Goal: Transaction & Acquisition: Purchase product/service

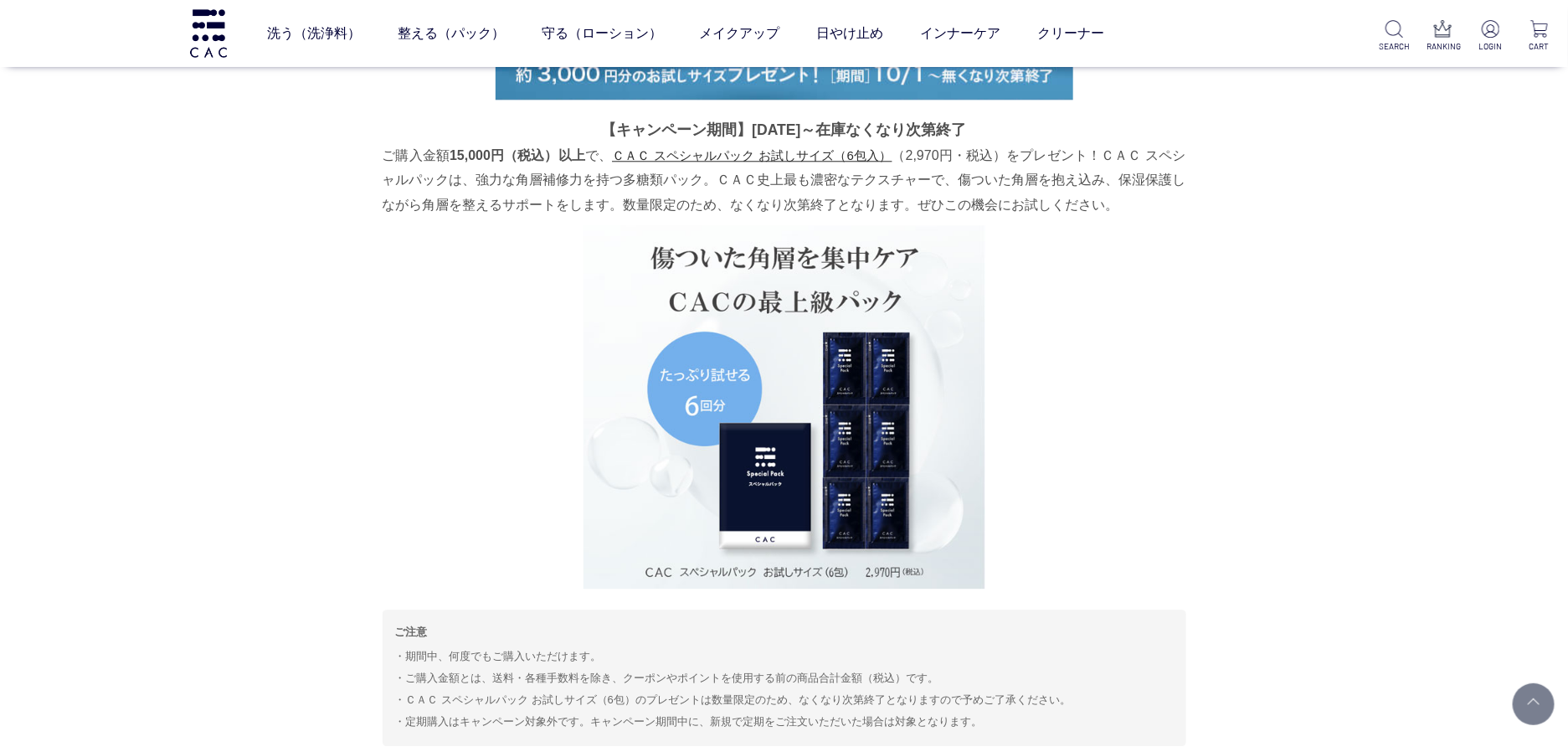
scroll to position [2083, 0]
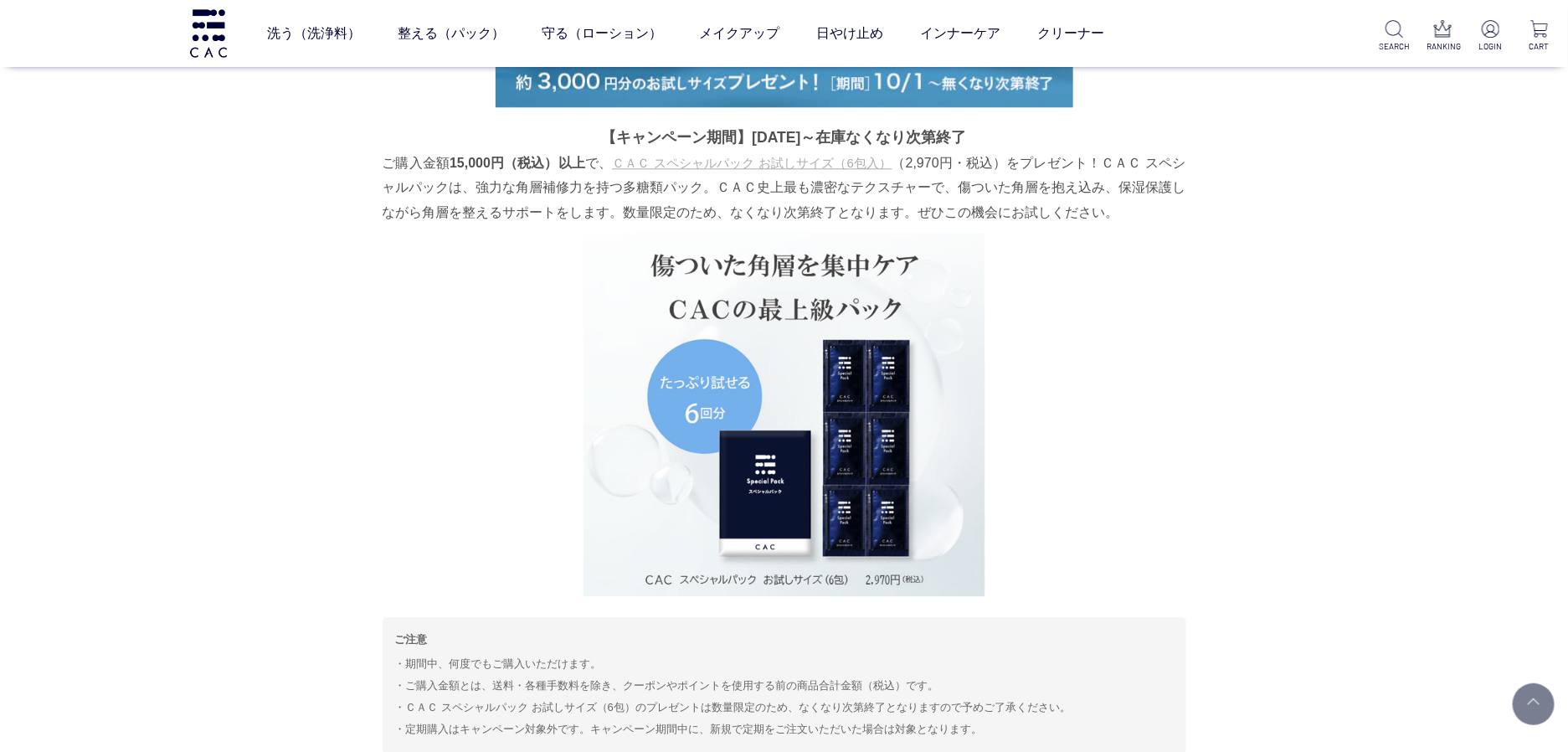
click at [694, 156] on link "ＣＡＣ スペシャルパック お試しサイズ（6包入）" at bounding box center [752, 162] width 280 height 14
click at [633, 154] on p "ご購入金額 15,000円（税込）以上 で、 ＣＡＣ スペシャルパック お試しサイズ（6包入） （2,970円・税込）をプレゼント！ＣＡＣ スペシャルパックは…" at bounding box center [784, 187] width 803 height 74
click at [630, 165] on link "ＣＡＣ スペシャルパック お試しサイズ（6包入）" at bounding box center [752, 162] width 280 height 14
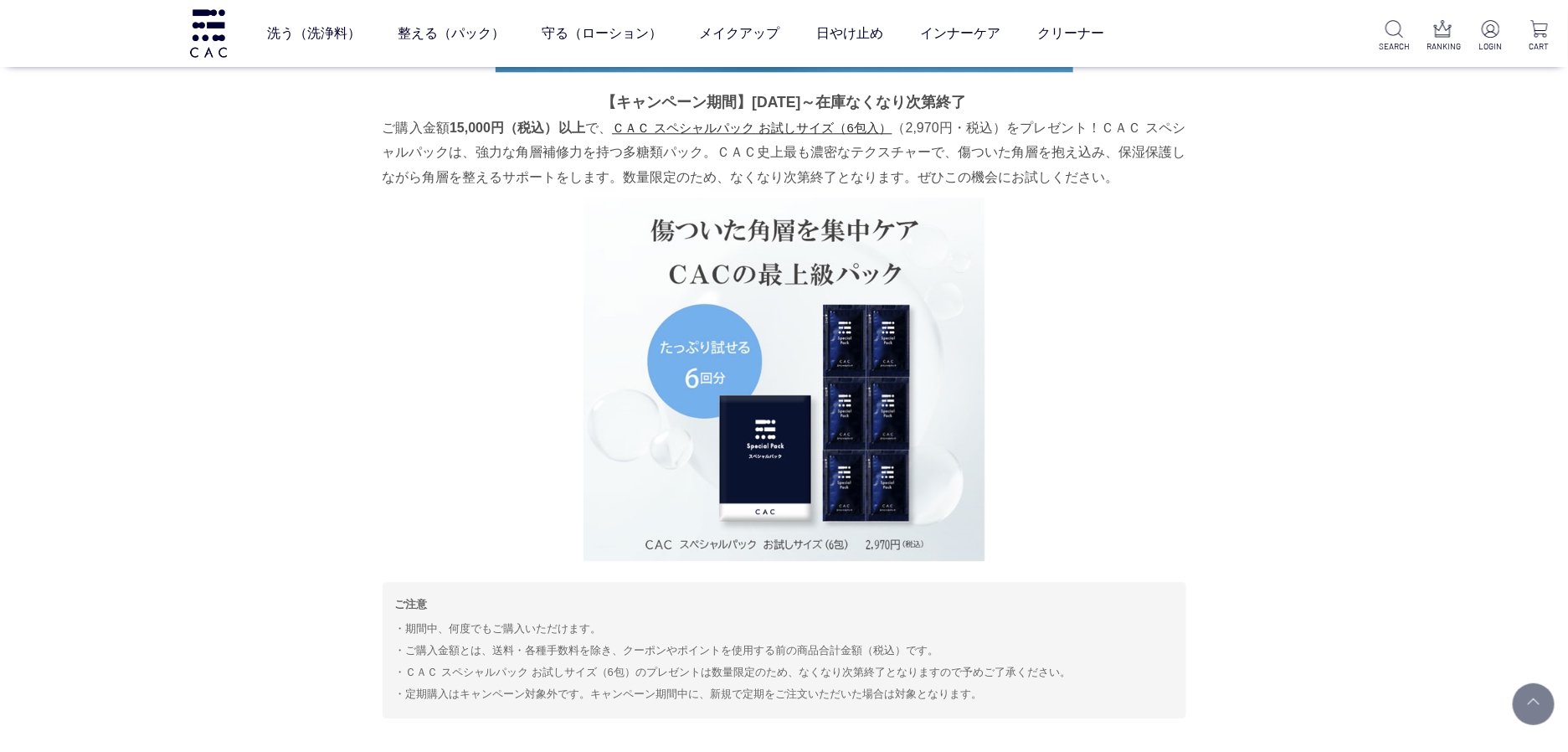
scroll to position [2110, 0]
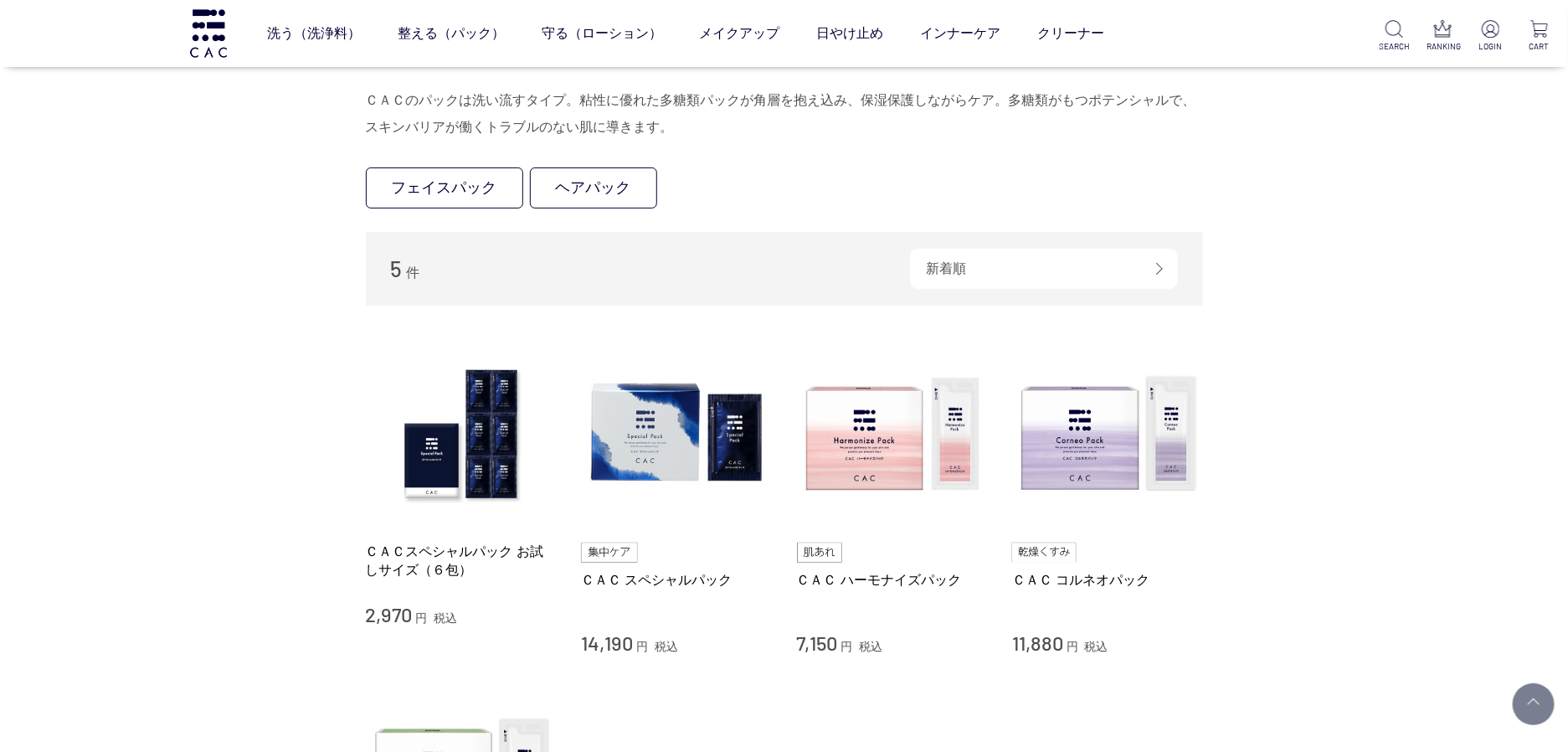
scroll to position [134, 0]
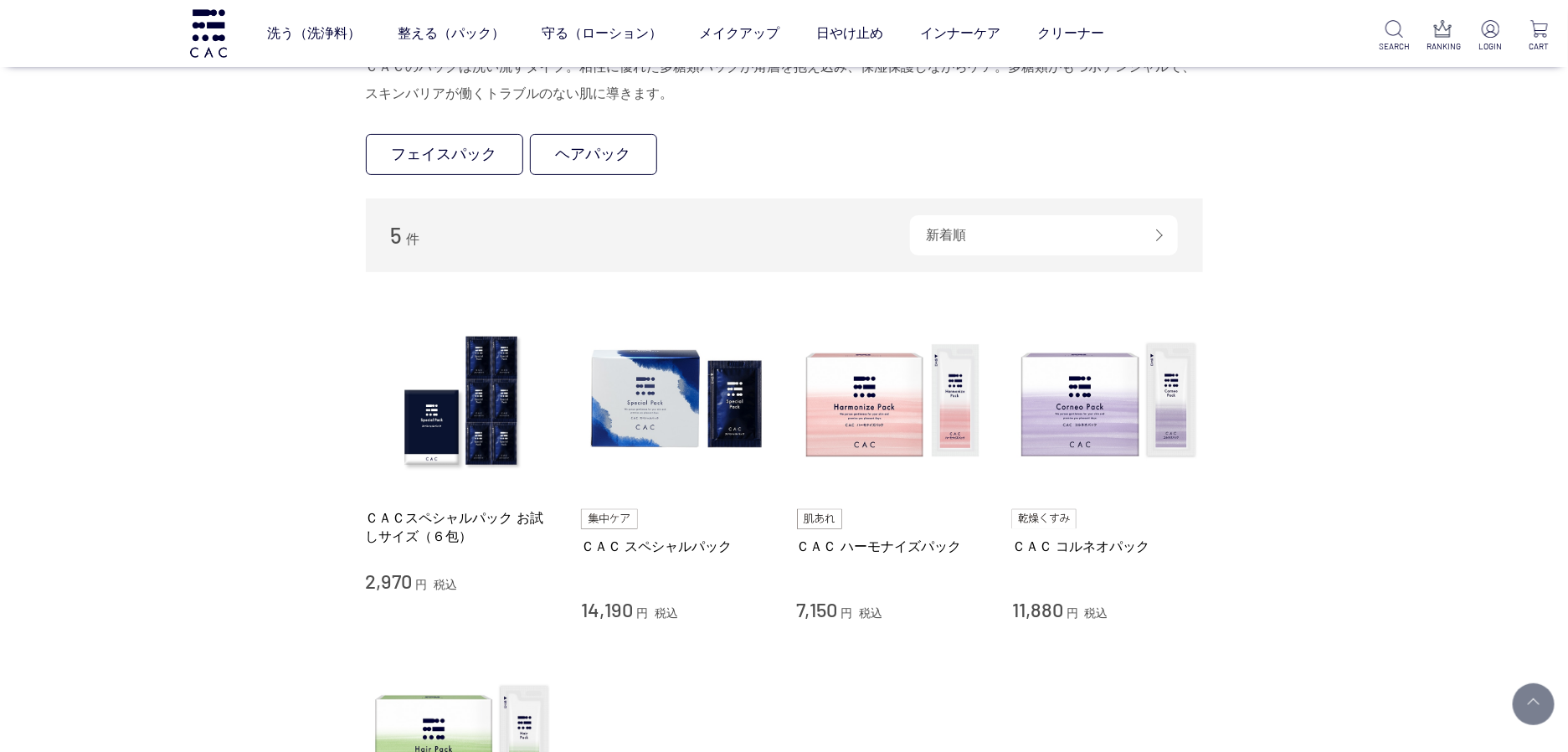
click at [470, 558] on div "ＣＡＣスペシャルパック お試しサイズ（６包）" at bounding box center [462, 535] width 191 height 53
click at [470, 518] on link "ＣＡＣスペシャルパック お試しサイズ（６包）" at bounding box center [462, 527] width 191 height 36
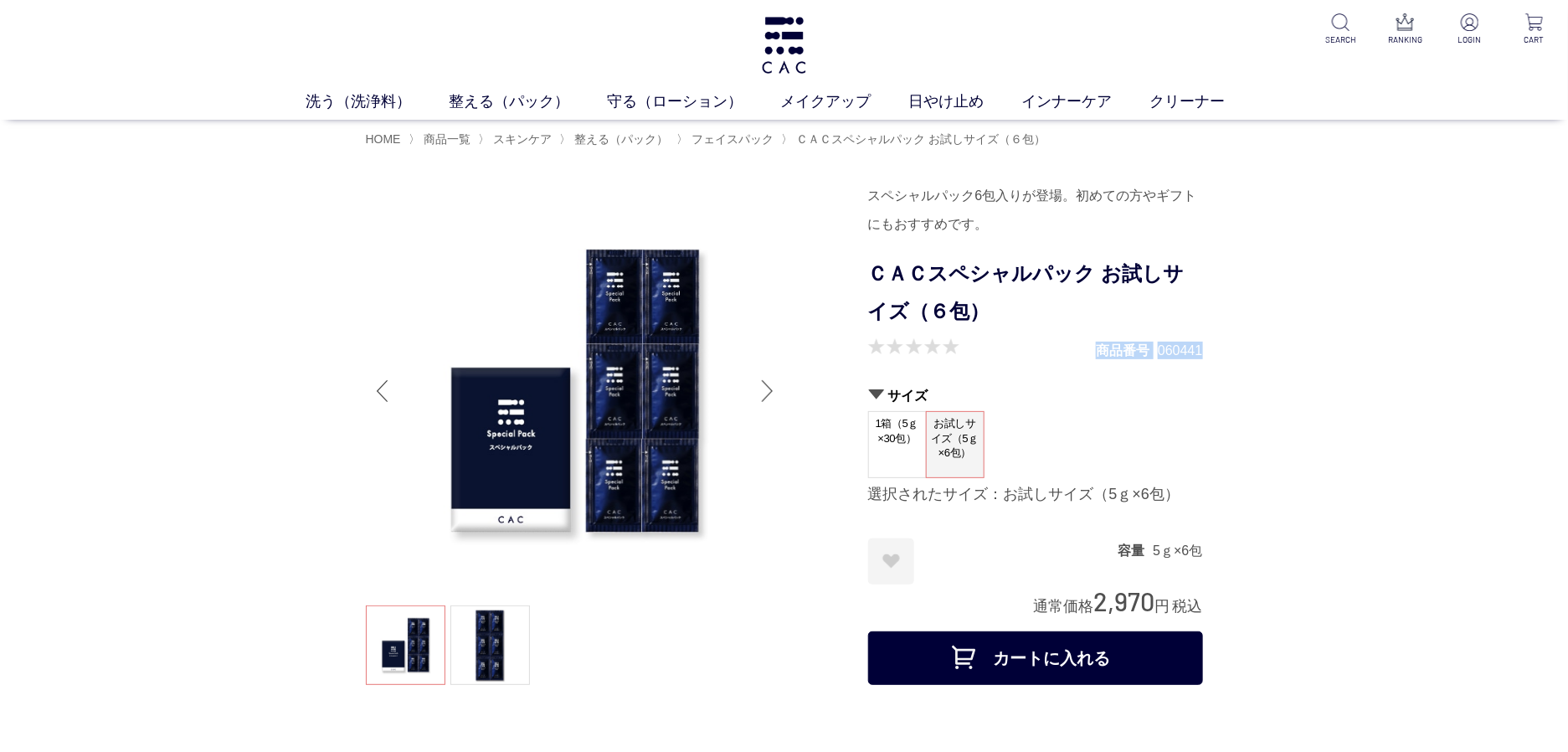
drag, startPoint x: 1091, startPoint y: 355, endPoint x: 1209, endPoint y: 363, distance: 118.3
copy dl "商品番号 060441"
